Goal: Find specific page/section: Find specific page/section

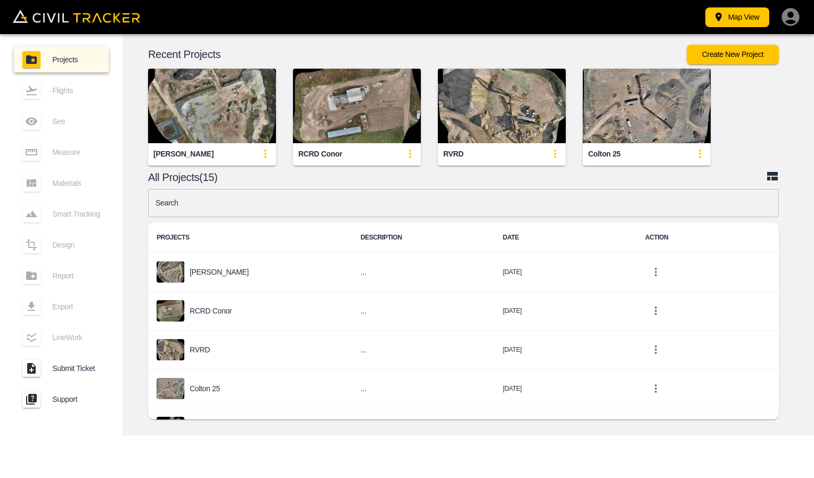
click at [180, 161] on div "[PERSON_NAME]" at bounding box center [212, 153] width 128 height 21
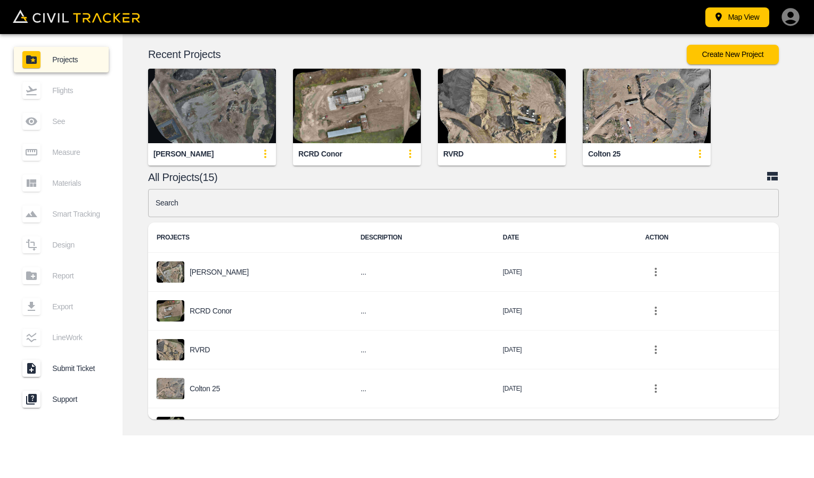
click at [246, 126] on img "button" at bounding box center [212, 106] width 128 height 75
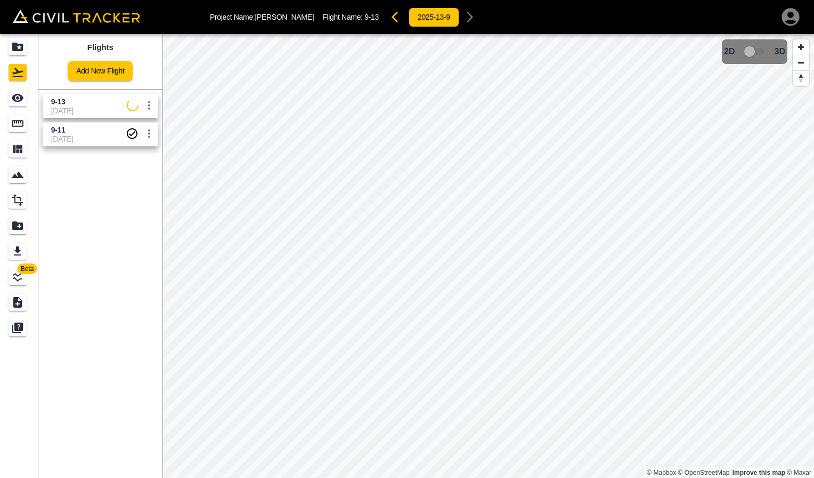
click at [93, 109] on span "[DATE]" at bounding box center [89, 111] width 76 height 9
